Goal: Information Seeking & Learning: Learn about a topic

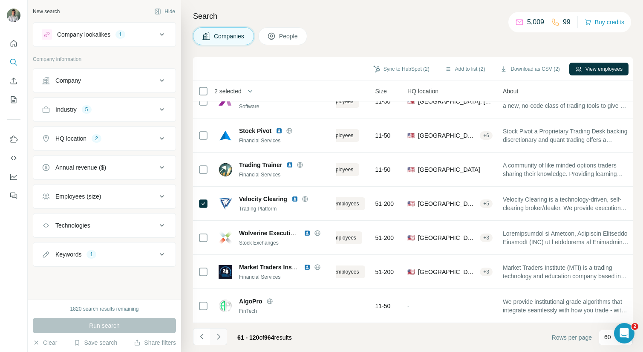
click at [217, 337] on icon "Navigate to next page" at bounding box center [218, 336] width 9 height 9
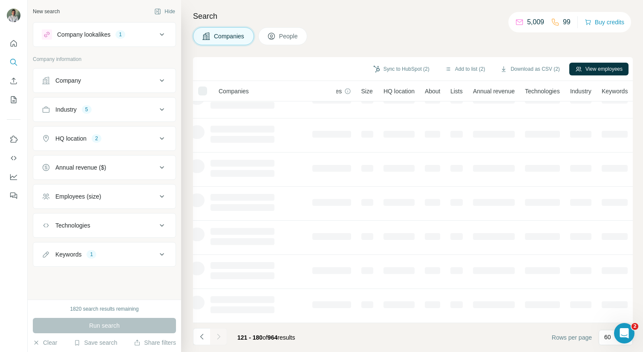
scroll to position [119, 46]
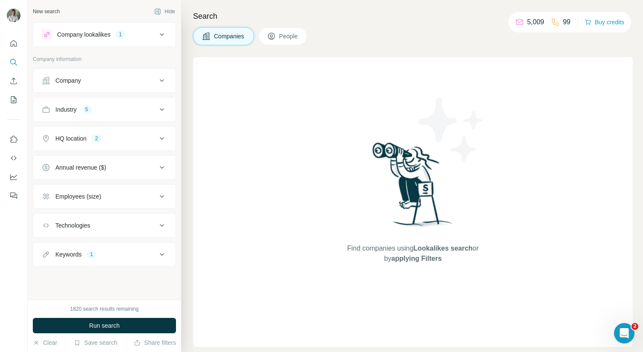
click at [360, 26] on div "Search Companies People Find companies using Lookalikes search or by applying F…" at bounding box center [412, 176] width 462 height 352
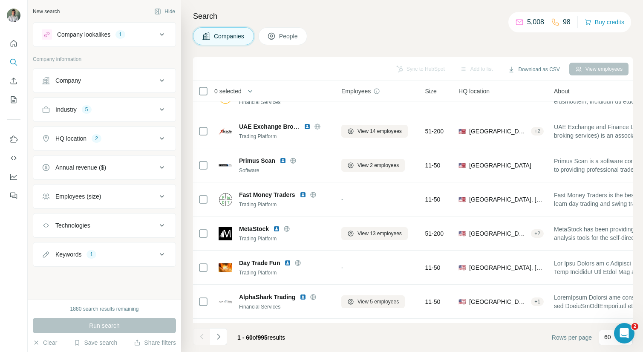
scroll to position [1824, 0]
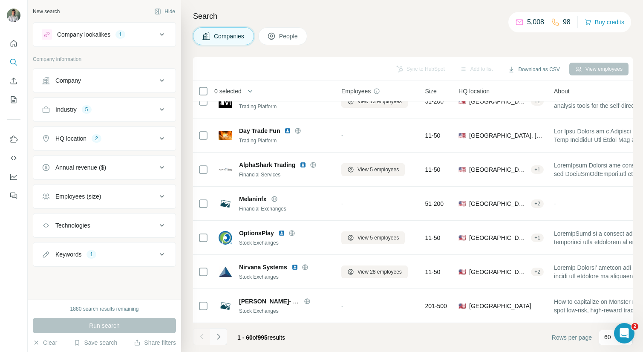
click at [219, 340] on icon "Navigate to next page" at bounding box center [218, 336] width 9 height 9
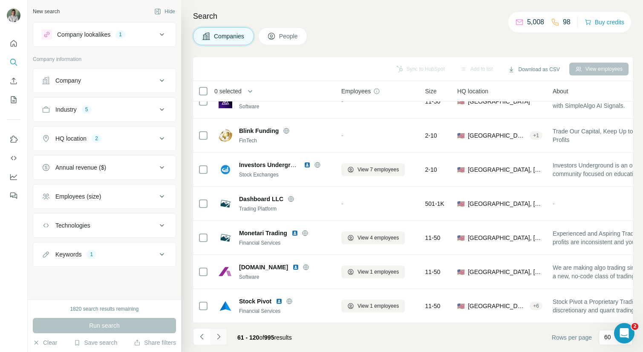
click at [220, 334] on icon "Navigate to next page" at bounding box center [218, 336] width 9 height 9
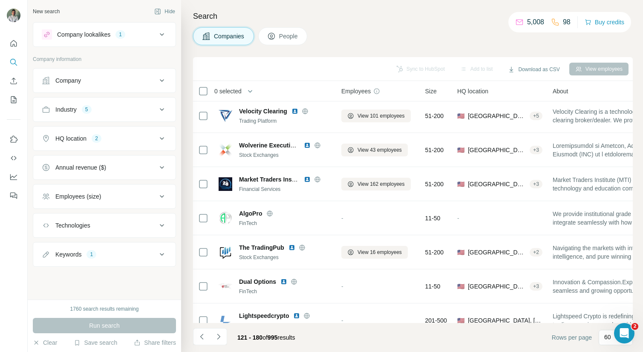
scroll to position [0, 0]
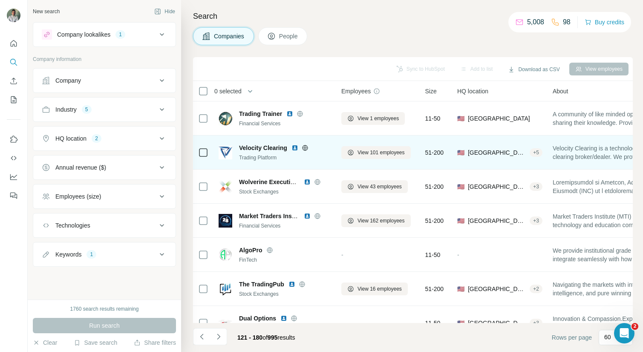
click at [293, 146] on img at bounding box center [294, 147] width 7 height 7
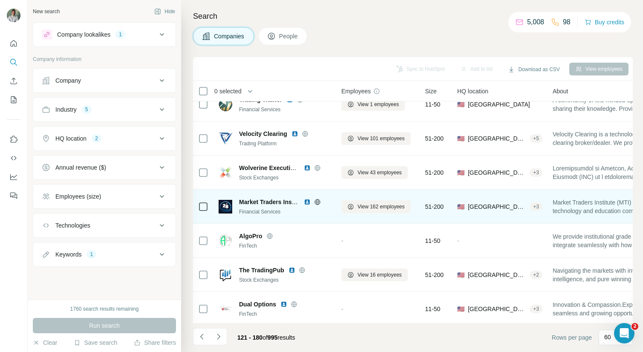
scroll to position [14, 0]
click at [307, 200] on img at bounding box center [307, 201] width 7 height 7
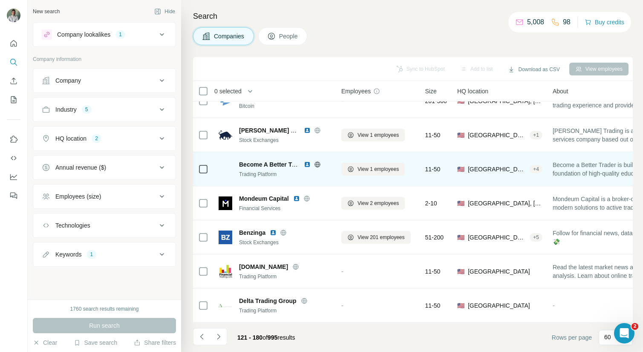
scroll to position [258, 0]
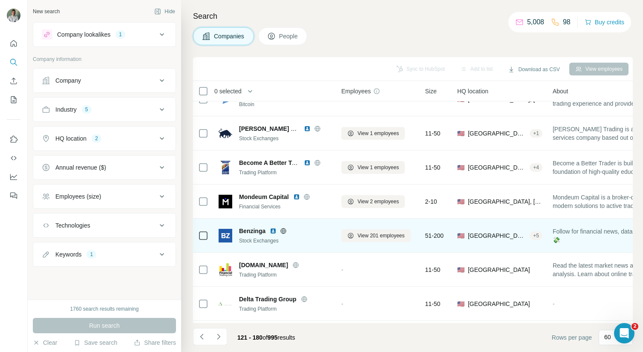
click at [274, 229] on img at bounding box center [273, 231] width 7 height 7
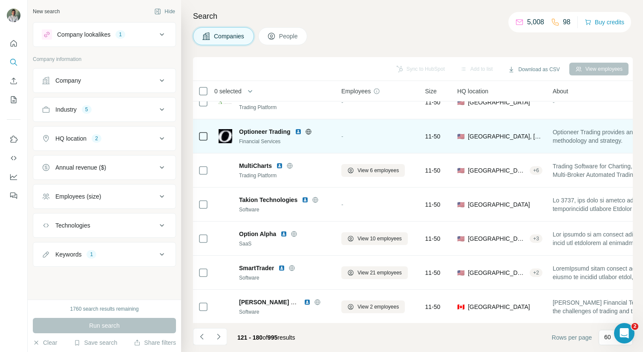
scroll to position [461, 0]
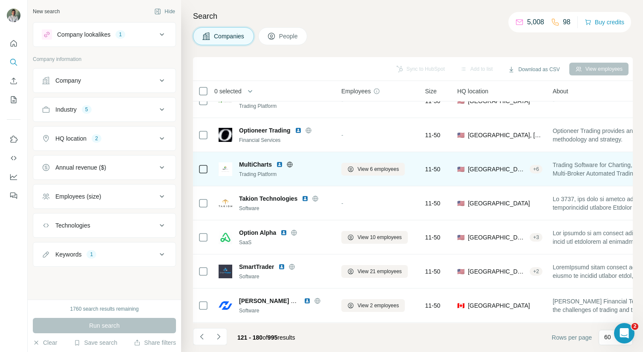
click at [280, 163] on img at bounding box center [279, 164] width 7 height 7
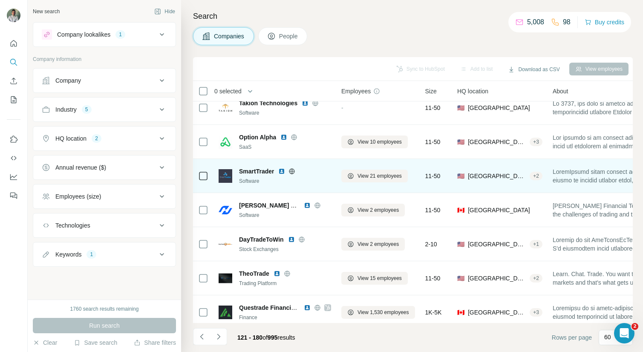
scroll to position [557, 0]
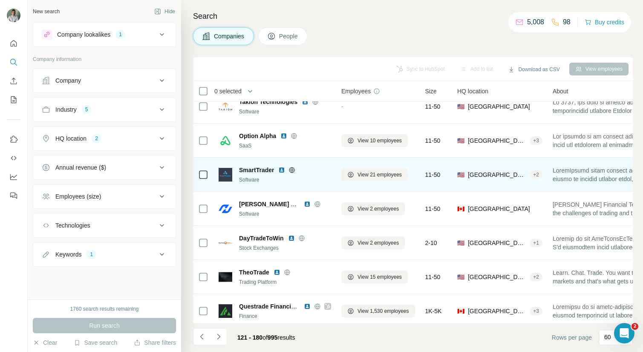
click at [283, 169] on img at bounding box center [281, 170] width 7 height 7
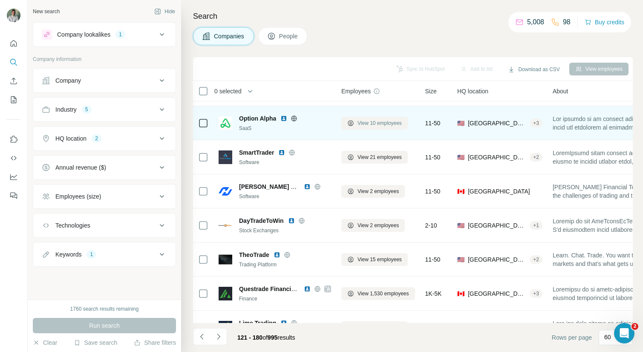
scroll to position [576, 0]
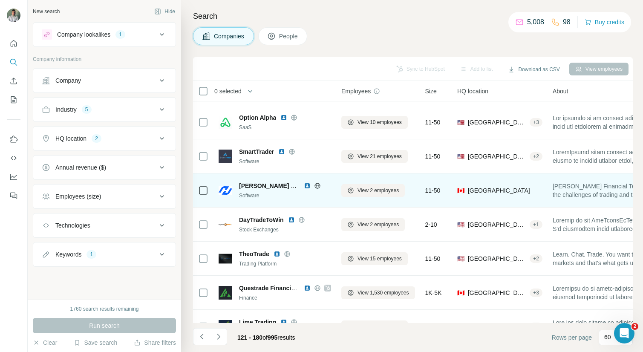
click at [309, 184] on img at bounding box center [307, 185] width 7 height 7
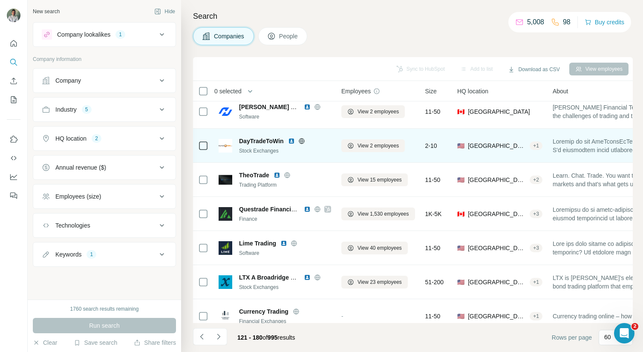
scroll to position [657, 0]
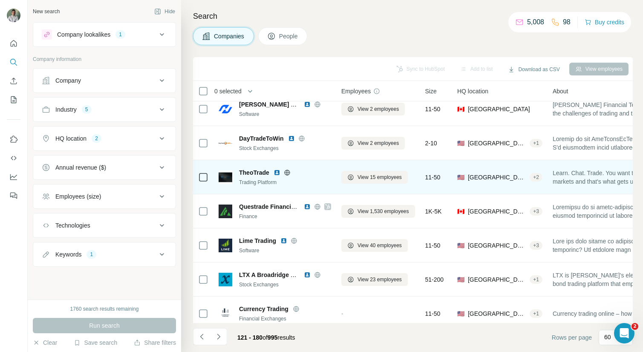
click at [280, 172] on img at bounding box center [277, 172] width 7 height 7
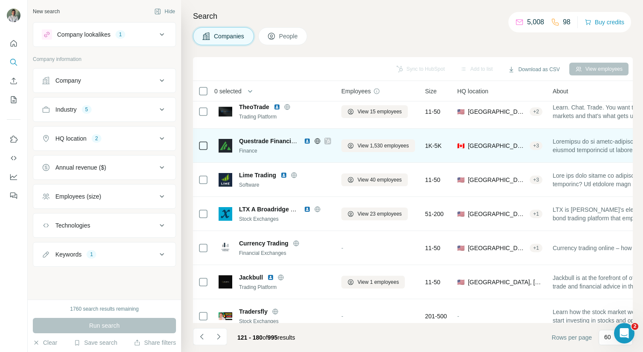
scroll to position [723, 0]
click at [308, 138] on img at bounding box center [307, 140] width 7 height 7
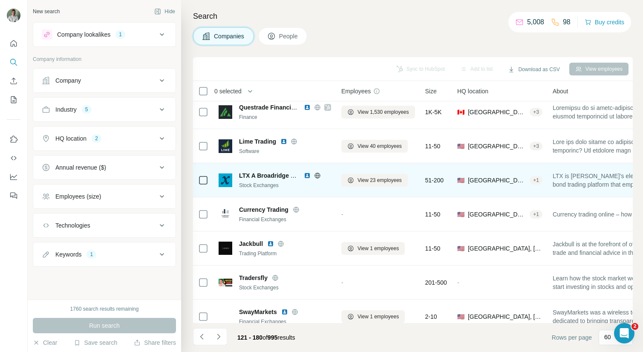
scroll to position [758, 0]
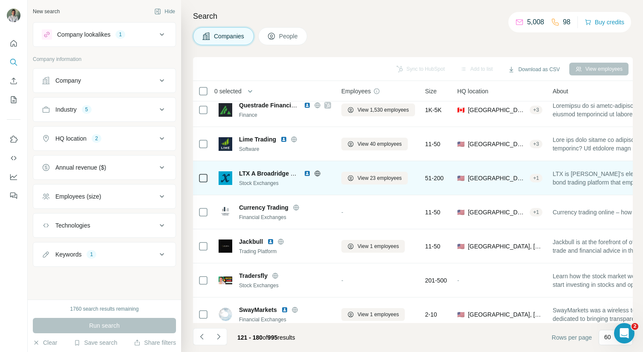
click at [305, 172] on img at bounding box center [307, 173] width 7 height 7
